Goal: Transaction & Acquisition: Book appointment/travel/reservation

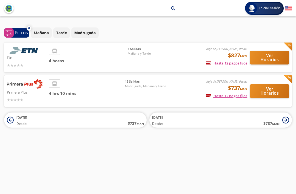
scroll to position [18, 0]
click at [102, 90] on span "4 hrs 10 mins" at bounding box center [87, 93] width 77 height 6
click at [97, 82] on div "4 hrs 10 mins" at bounding box center [87, 91] width 77 height 24
click at [269, 84] on button "Ver Horarios" at bounding box center [269, 91] width 39 height 14
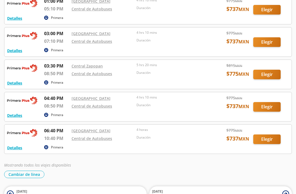
scroll to position [295, 0]
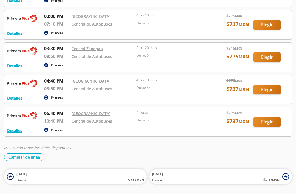
click at [284, 177] on icon at bounding box center [286, 176] width 7 height 7
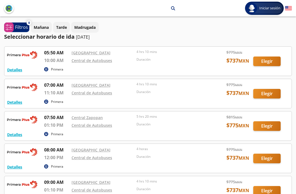
click at [270, 63] on div at bounding box center [147, 61] width 287 height 29
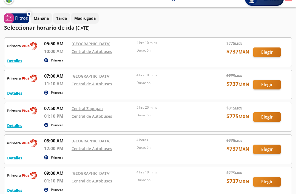
scroll to position [9, 0]
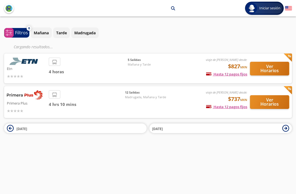
scroll to position [18, 0]
